Goal: Information Seeking & Learning: Learn about a topic

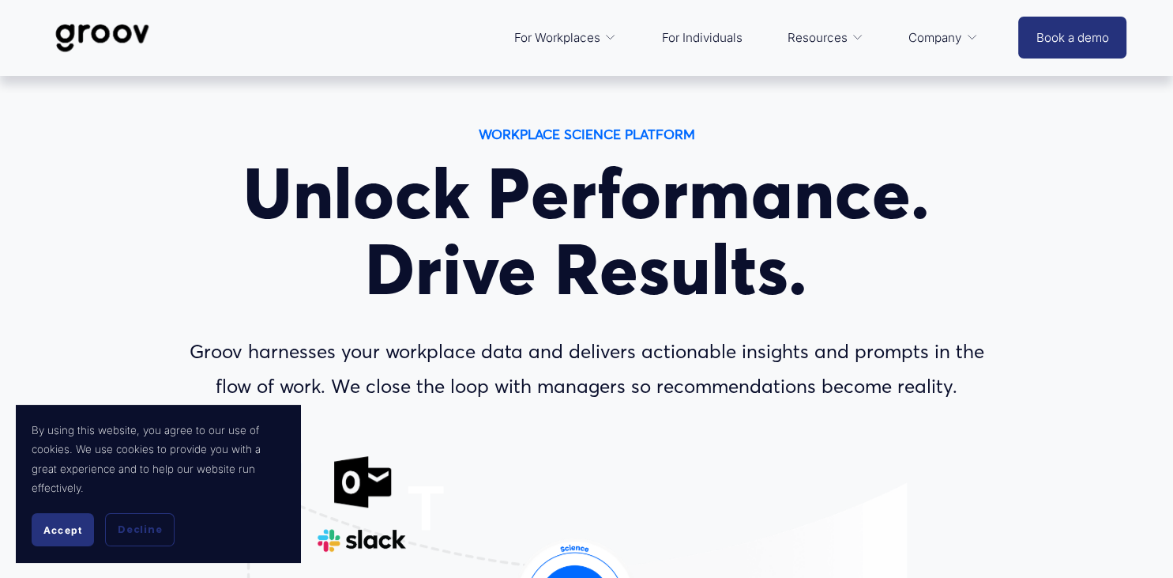
click at [84, 528] on button "Accept" at bounding box center [63, 529] width 62 height 33
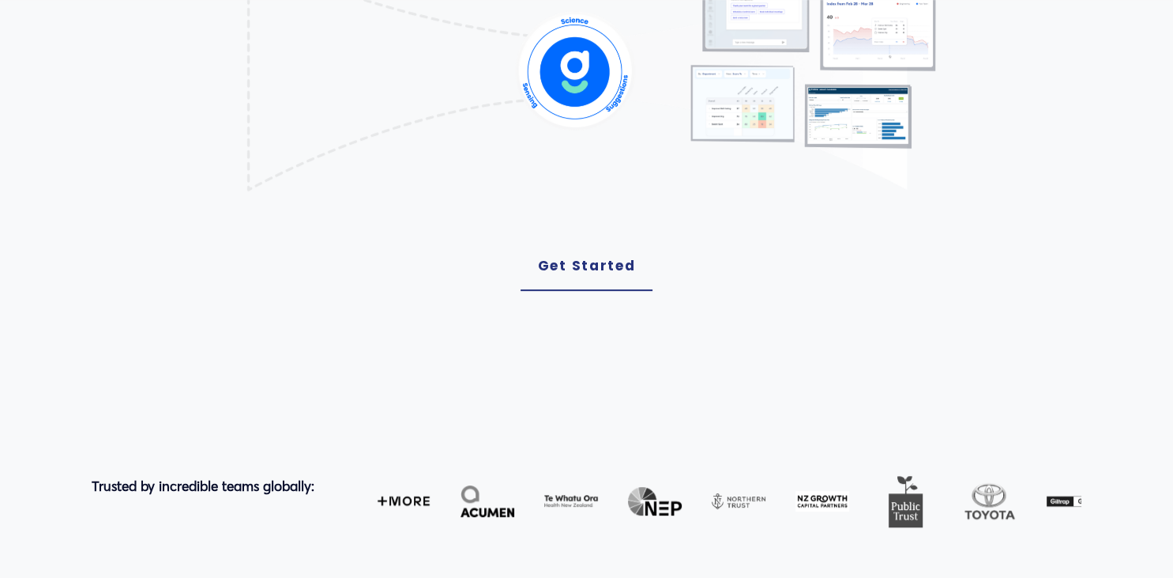
scroll to position [542, 0]
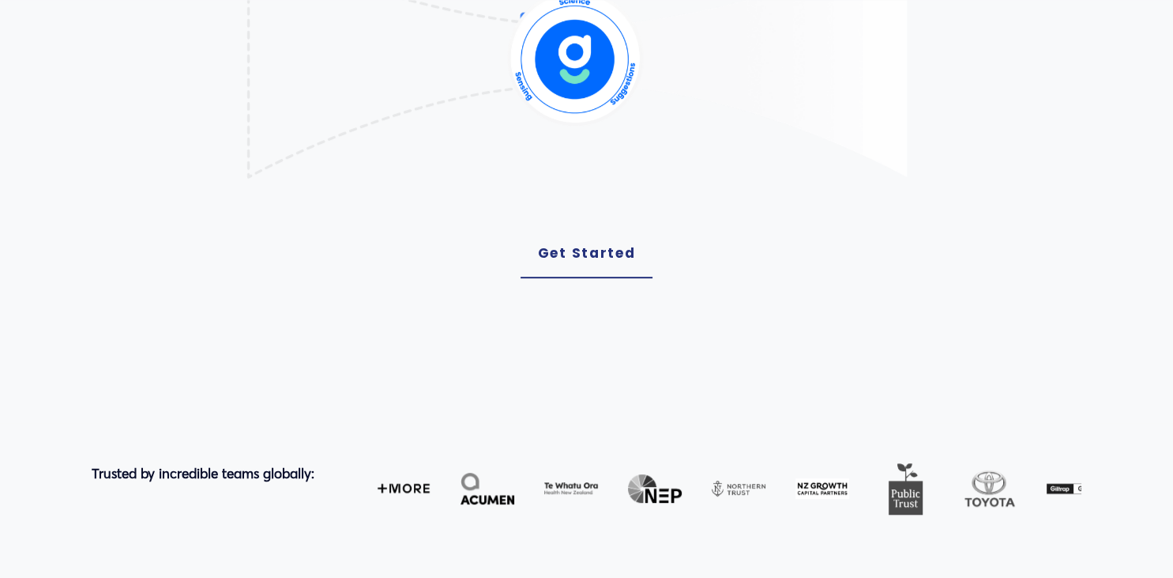
click at [589, 264] on link "Get Started" at bounding box center [587, 253] width 133 height 49
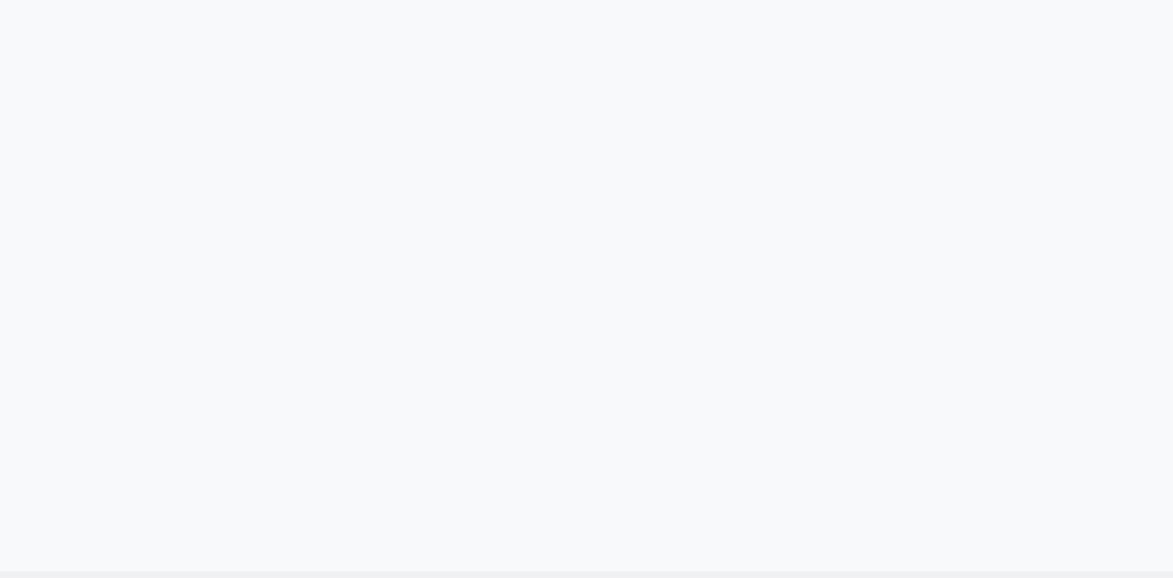
scroll to position [514, 0]
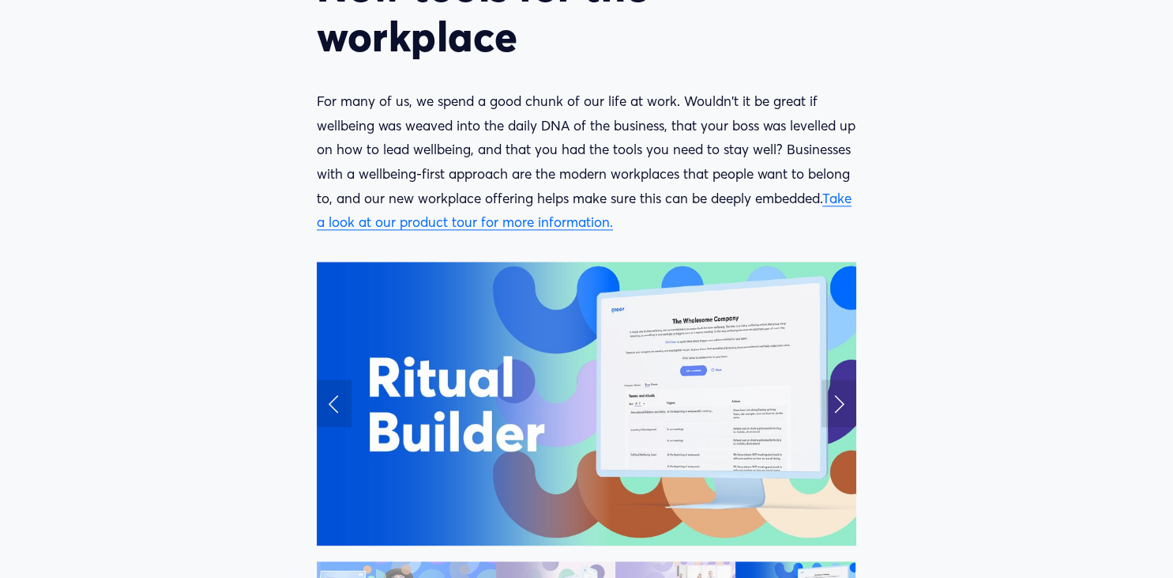
scroll to position [1821, 0]
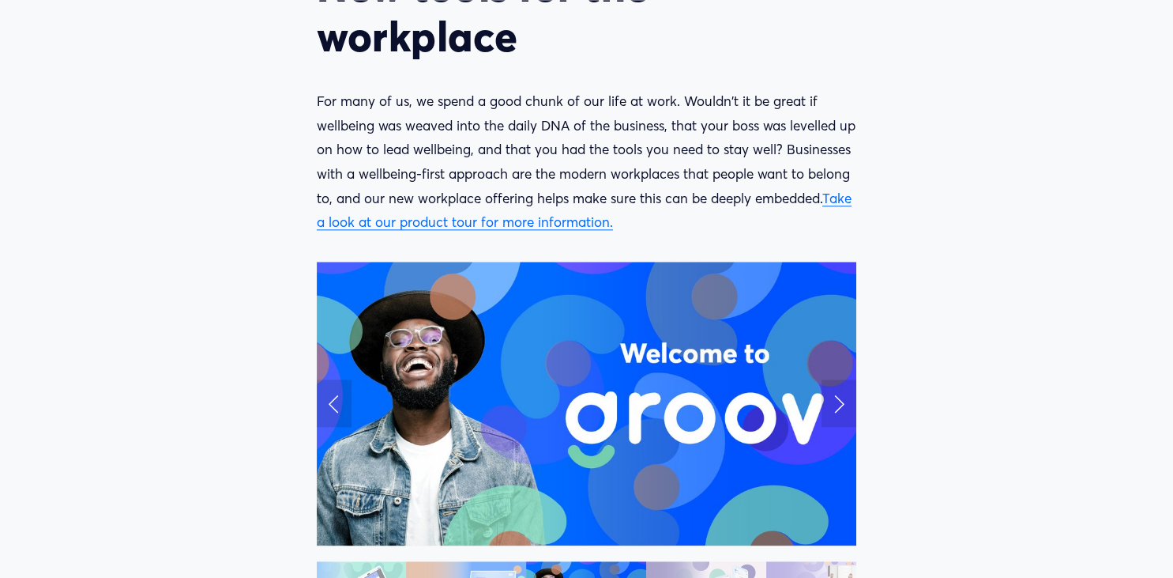
click at [575, 224] on link "Take a look at our product tour for more information." at bounding box center [584, 210] width 535 height 41
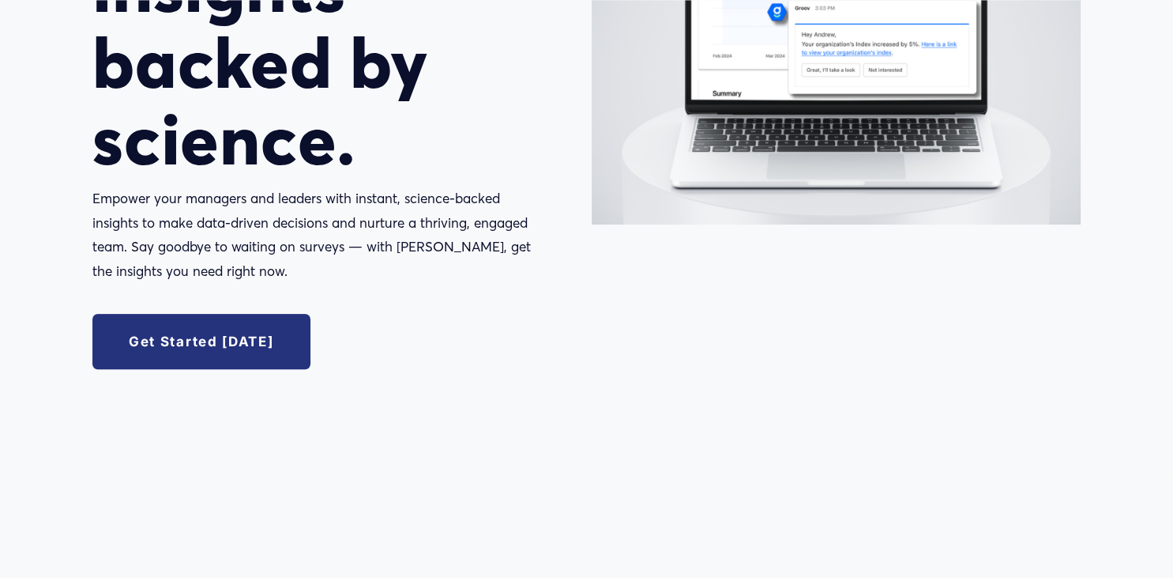
scroll to position [389, 0]
click at [206, 346] on link "Get Started Today" at bounding box center [201, 340] width 218 height 55
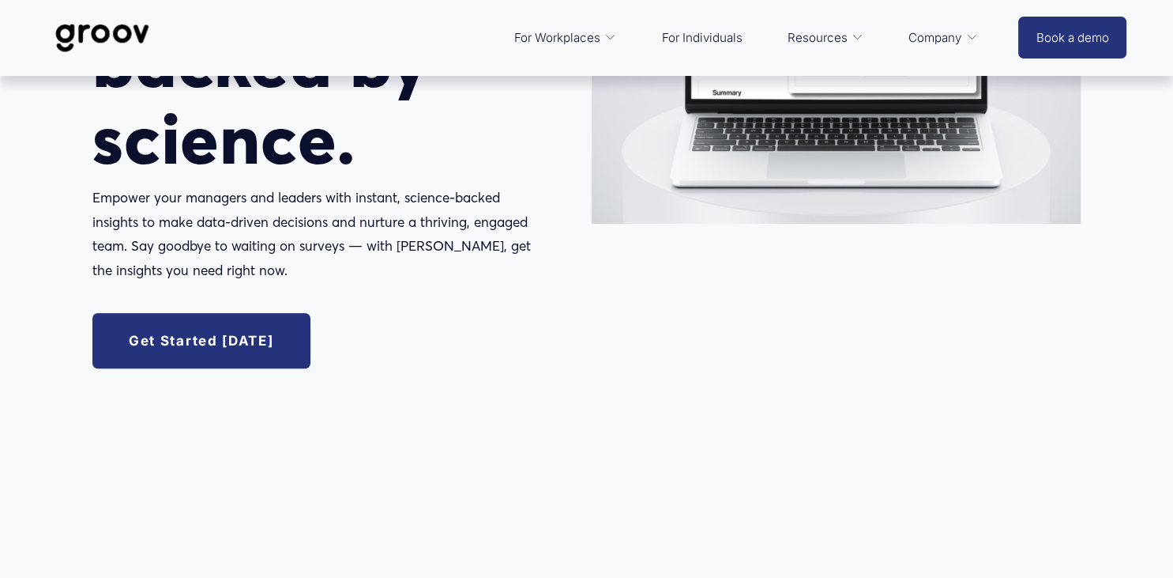
scroll to position [389, 0]
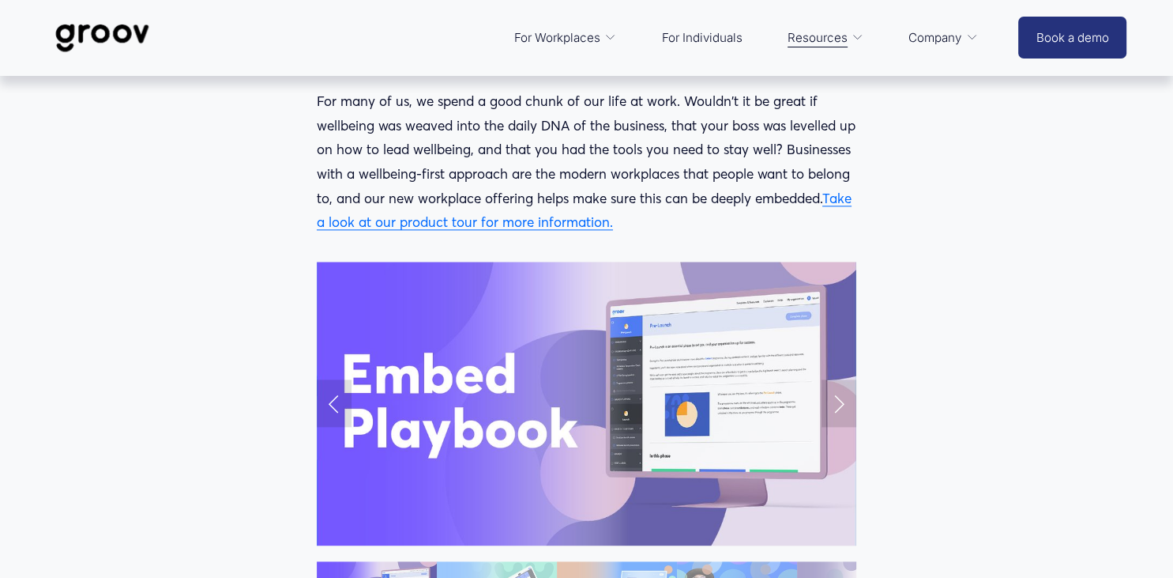
scroll to position [1821, 0]
